Goal: Task Accomplishment & Management: Manage account settings

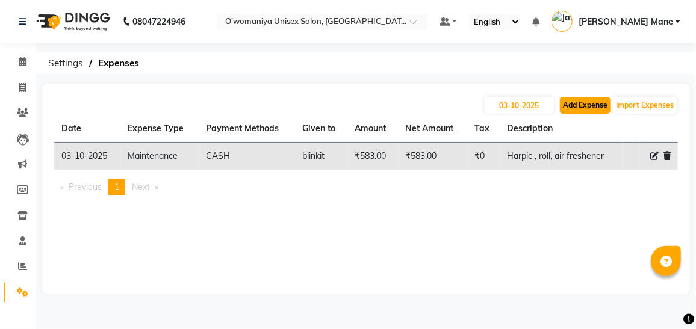
click at [572, 111] on button "Add Expense" at bounding box center [585, 105] width 51 height 17
select select "1"
select select "5614"
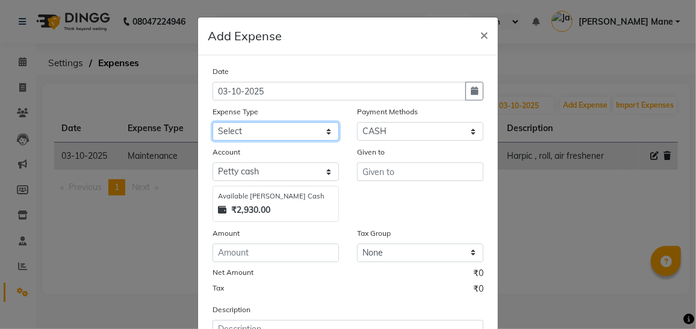
click at [285, 123] on select "Select Advance Salary Bank charges Car maintenance cash give to mam Cash transf…" at bounding box center [276, 131] width 126 height 19
select select "19110"
click at [213, 122] on select "Select Advance Salary Bank charges Car maintenance cash give to mam Cash transf…" at bounding box center [276, 131] width 126 height 19
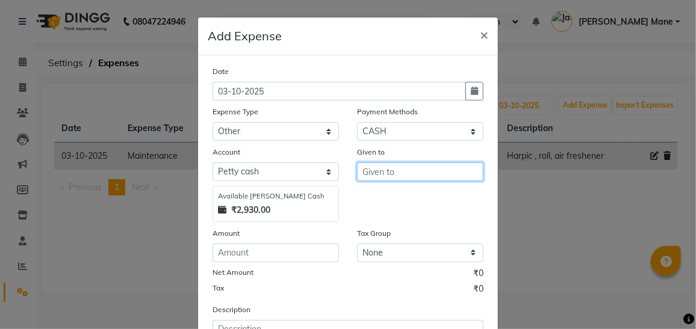
click at [411, 178] on input "text" at bounding box center [420, 172] width 126 height 19
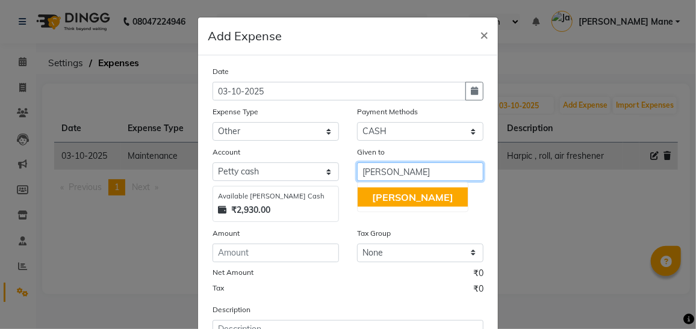
click at [409, 193] on button "[PERSON_NAME]" at bounding box center [413, 197] width 110 height 19
type input "[PERSON_NAME]"
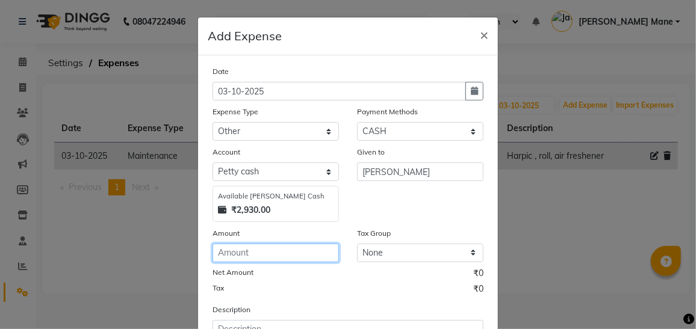
click at [270, 258] on input "number" at bounding box center [276, 253] width 126 height 19
type input "5"
type input "250"
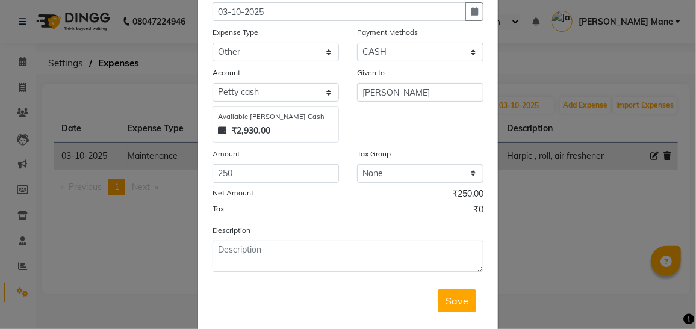
scroll to position [98, 0]
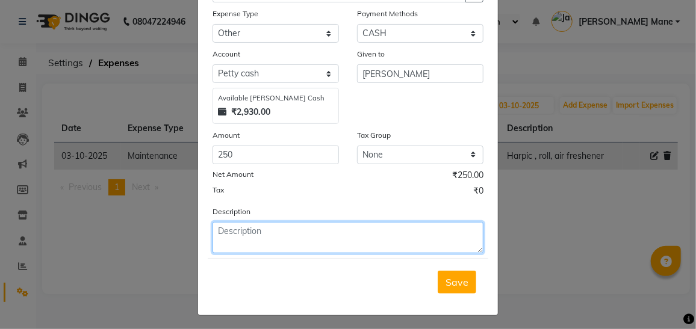
click at [321, 228] on textarea at bounding box center [348, 237] width 271 height 31
type textarea "r"
type textarea "auto for RNA and topcoat"
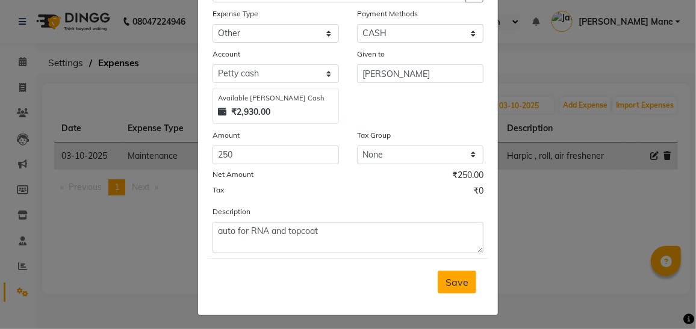
click at [446, 281] on span "Save" at bounding box center [457, 282] width 23 height 12
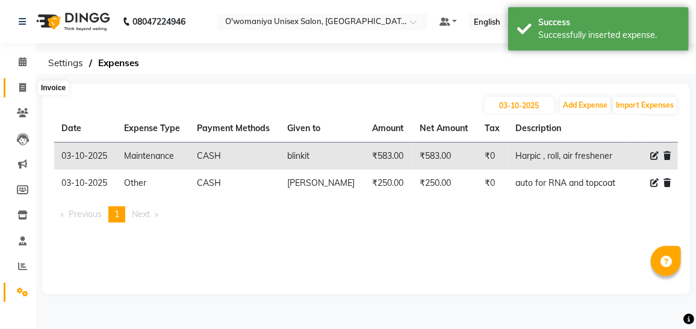
click at [28, 90] on span at bounding box center [22, 88] width 21 height 14
select select "6581"
select select "service"
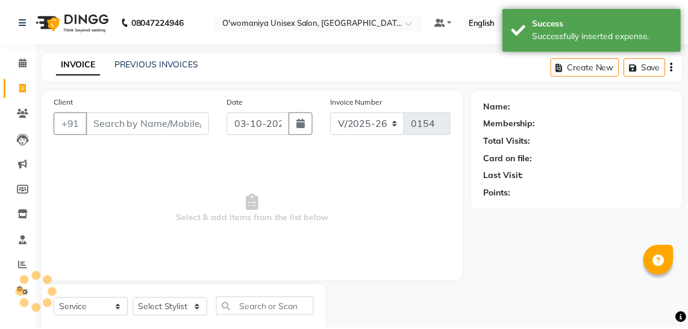
scroll to position [31, 0]
